Goal: Task Accomplishment & Management: Manage account settings

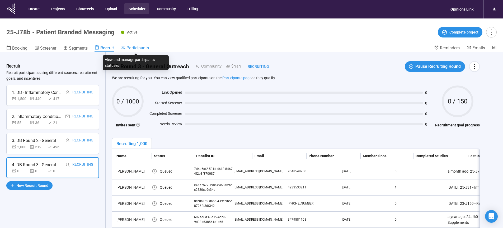
click at [139, 48] on span "Participants" at bounding box center [138, 47] width 22 height 5
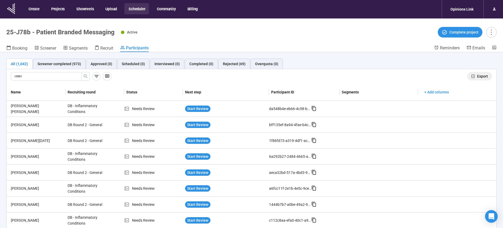
click at [482, 76] on span "Export" at bounding box center [482, 76] width 11 height 6
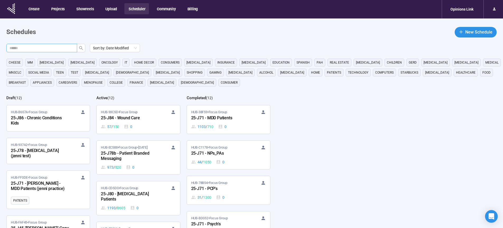
click at [45, 50] on input "text" at bounding box center [40, 48] width 60 height 6
type input "**"
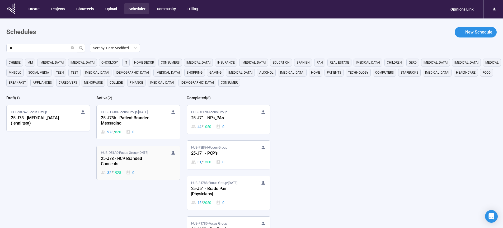
click at [111, 161] on div "25-J78 - HCP Branded Concepts" at bounding box center [130, 162] width 58 height 12
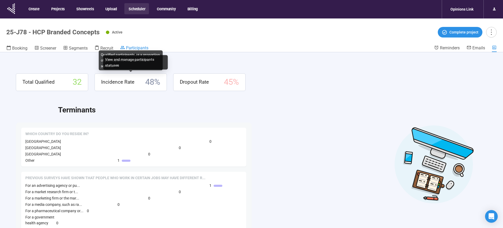
click at [142, 48] on span "Participants" at bounding box center [137, 47] width 22 height 5
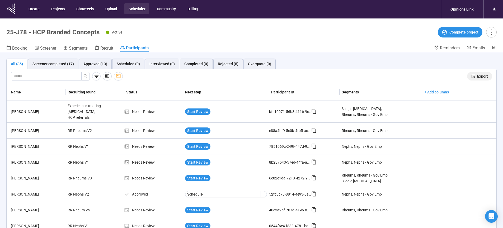
click at [478, 76] on span "Export" at bounding box center [482, 76] width 11 height 6
